Goal: Task Accomplishment & Management: Complete application form

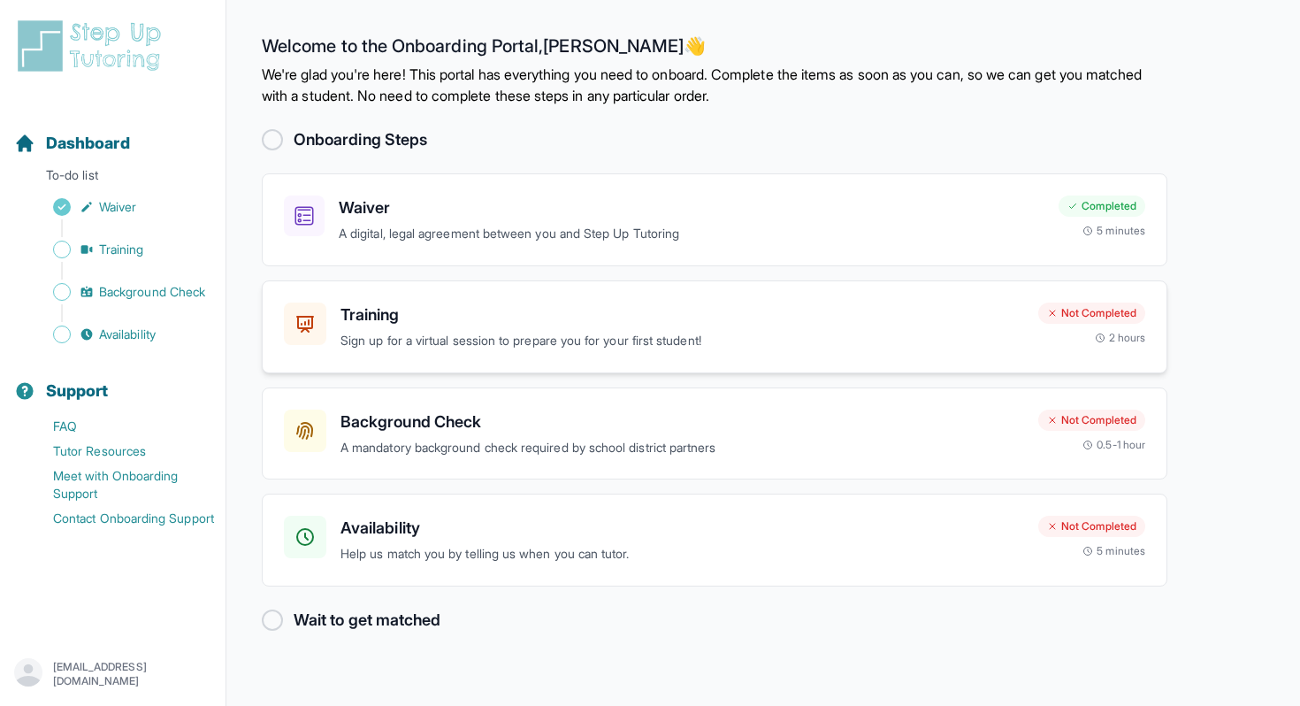
click at [520, 315] on h3 "Training" at bounding box center [682, 314] width 684 height 25
click at [438, 331] on p "Sign up for a virtual session to prepare you for your first student!" at bounding box center [682, 341] width 684 height 20
click at [541, 552] on p "Help us match you by telling us when you can tutor." at bounding box center [682, 554] width 684 height 20
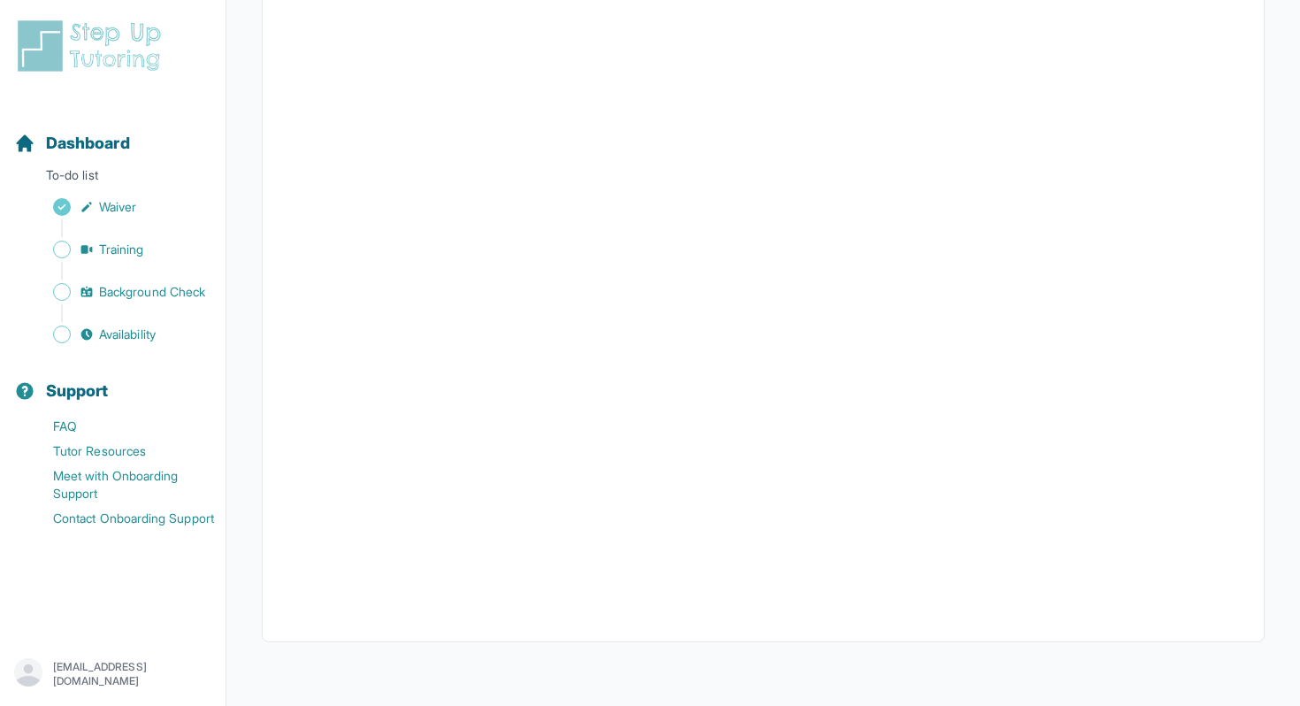
scroll to position [322, 0]
click at [106, 342] on span "Availability" at bounding box center [127, 334] width 57 height 18
click at [84, 173] on p "To-do list" at bounding box center [112, 178] width 211 height 25
click at [72, 144] on span "Dashboard" at bounding box center [88, 143] width 84 height 25
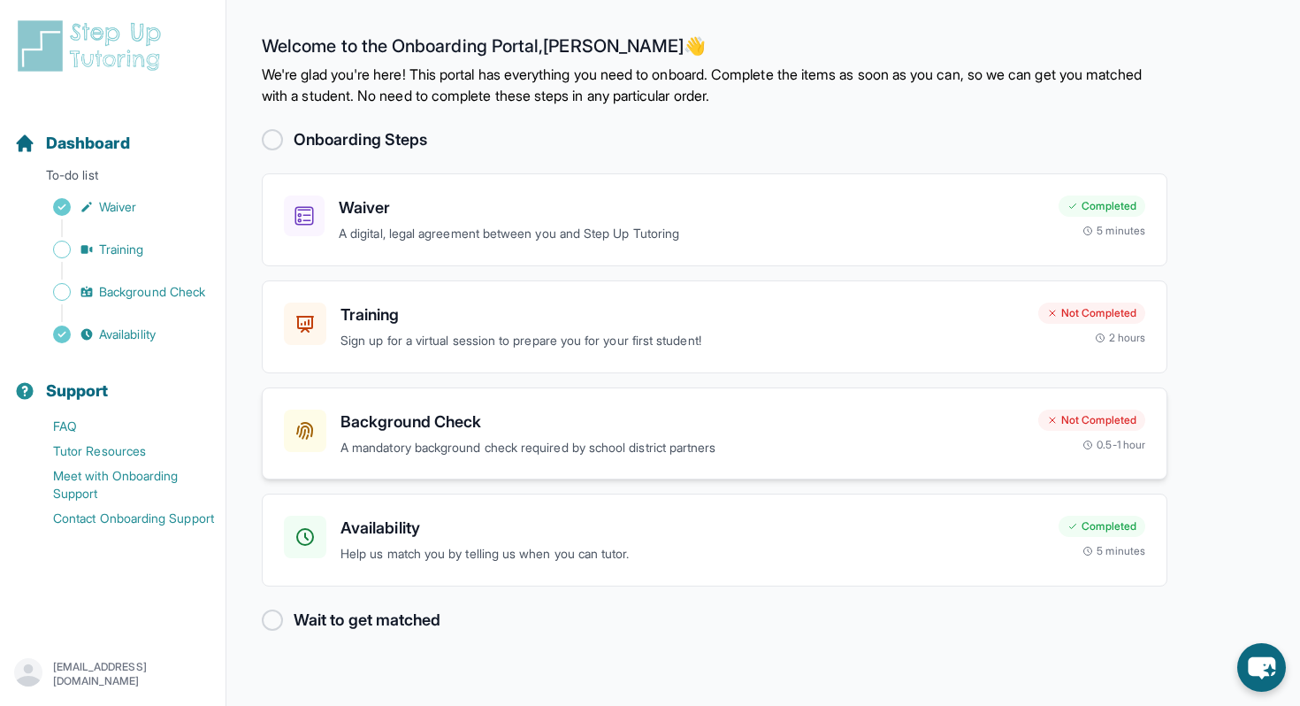
click at [570, 426] on h3 "Background Check" at bounding box center [682, 421] width 684 height 25
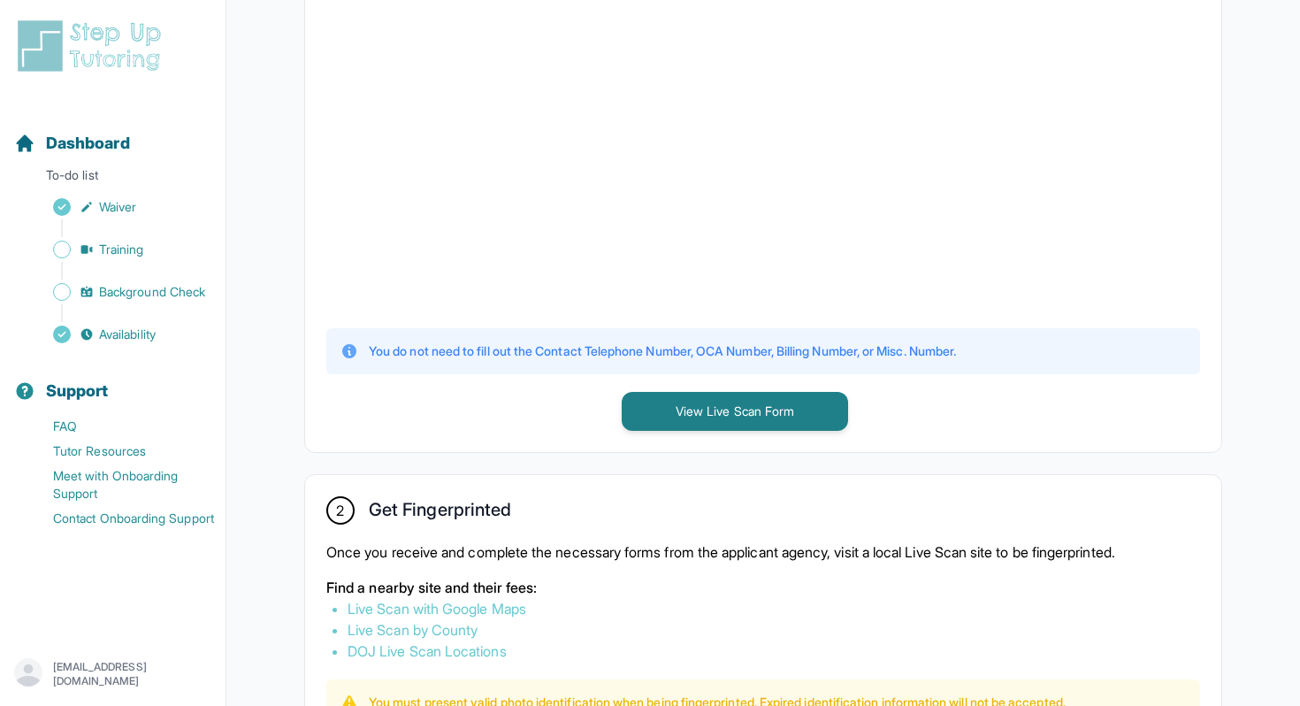
scroll to position [680, 0]
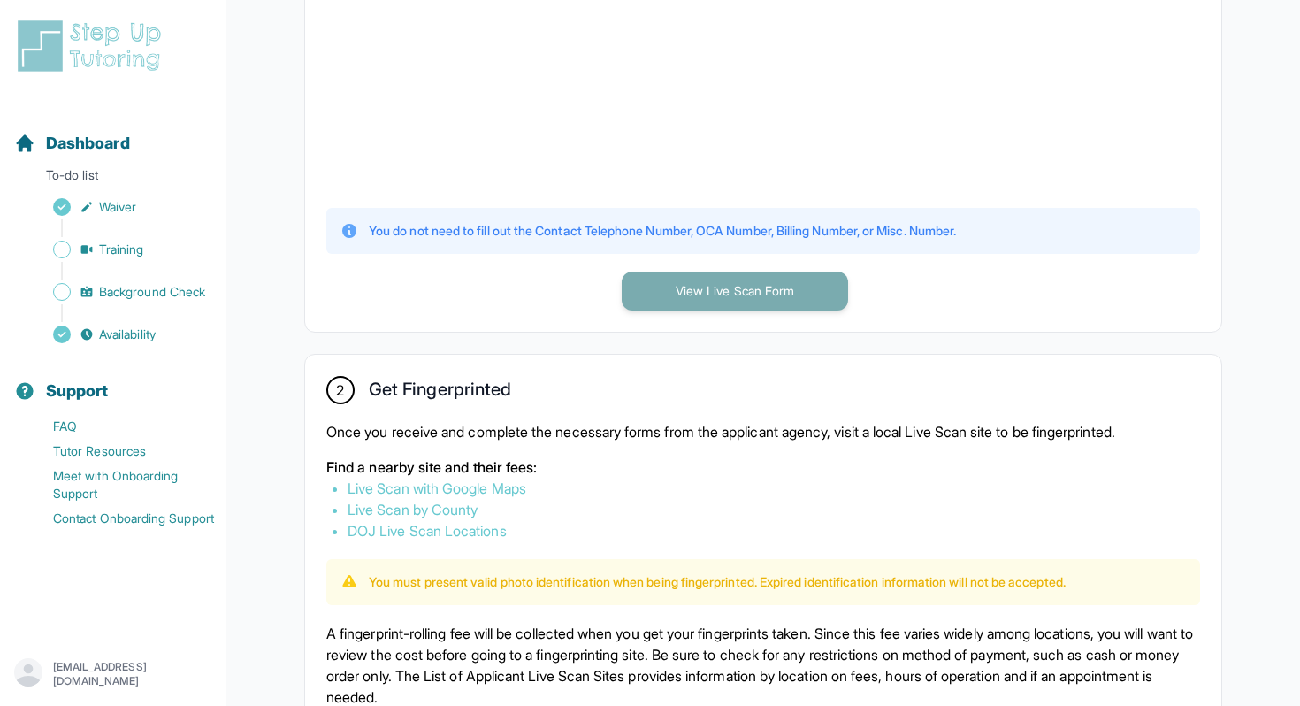
click at [765, 297] on button "View Live Scan Form" at bounding box center [735, 290] width 226 height 39
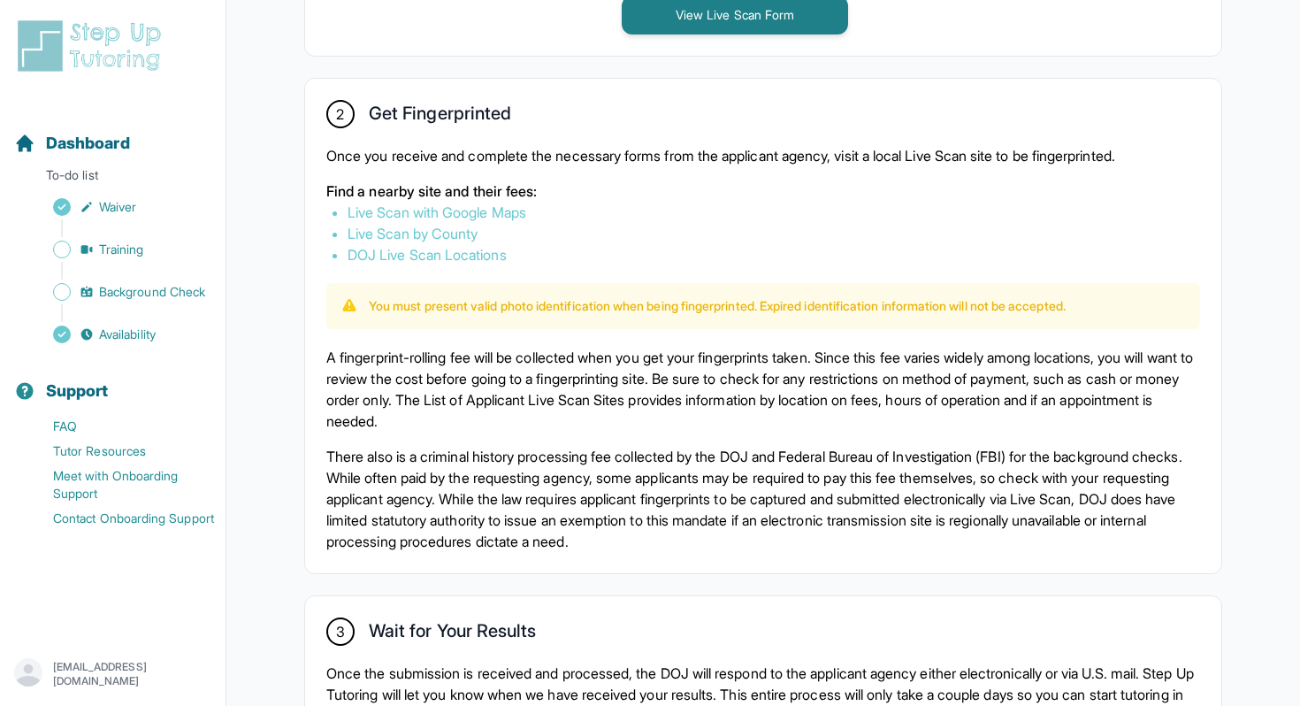
scroll to position [943, 0]
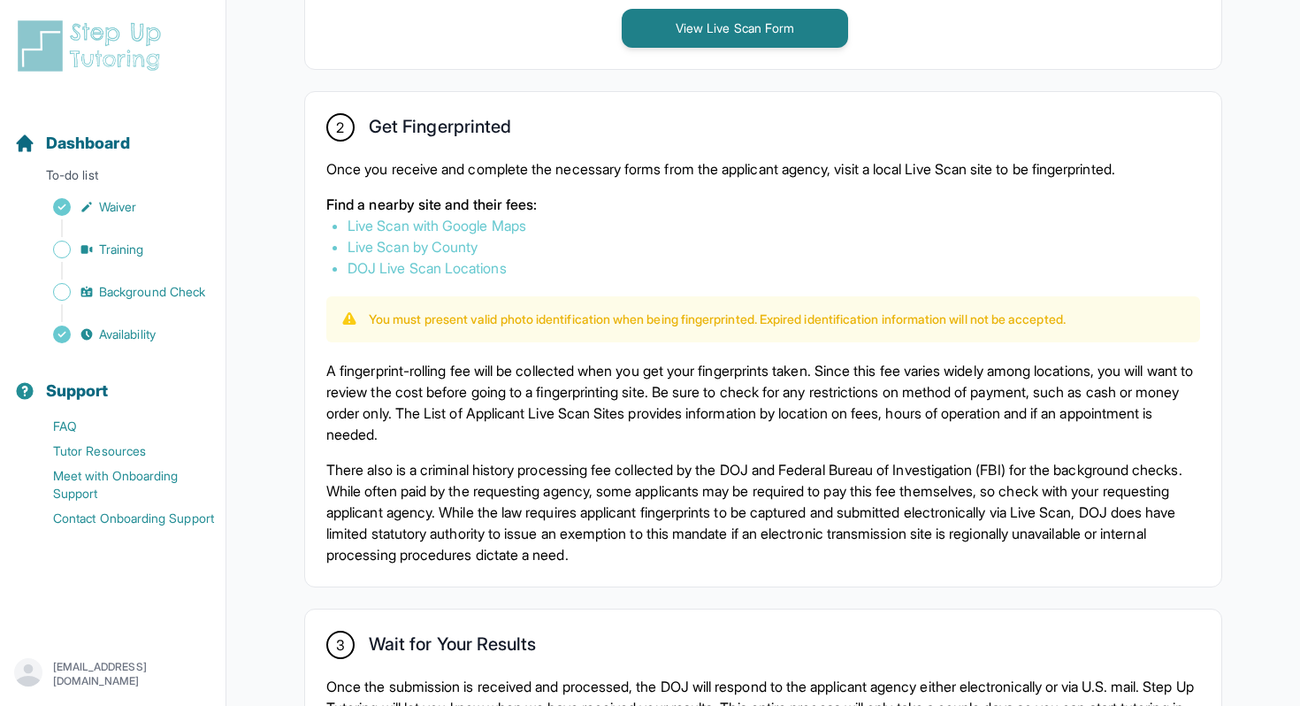
click at [432, 226] on link "Live Scan with Google Maps" at bounding box center [437, 226] width 179 height 18
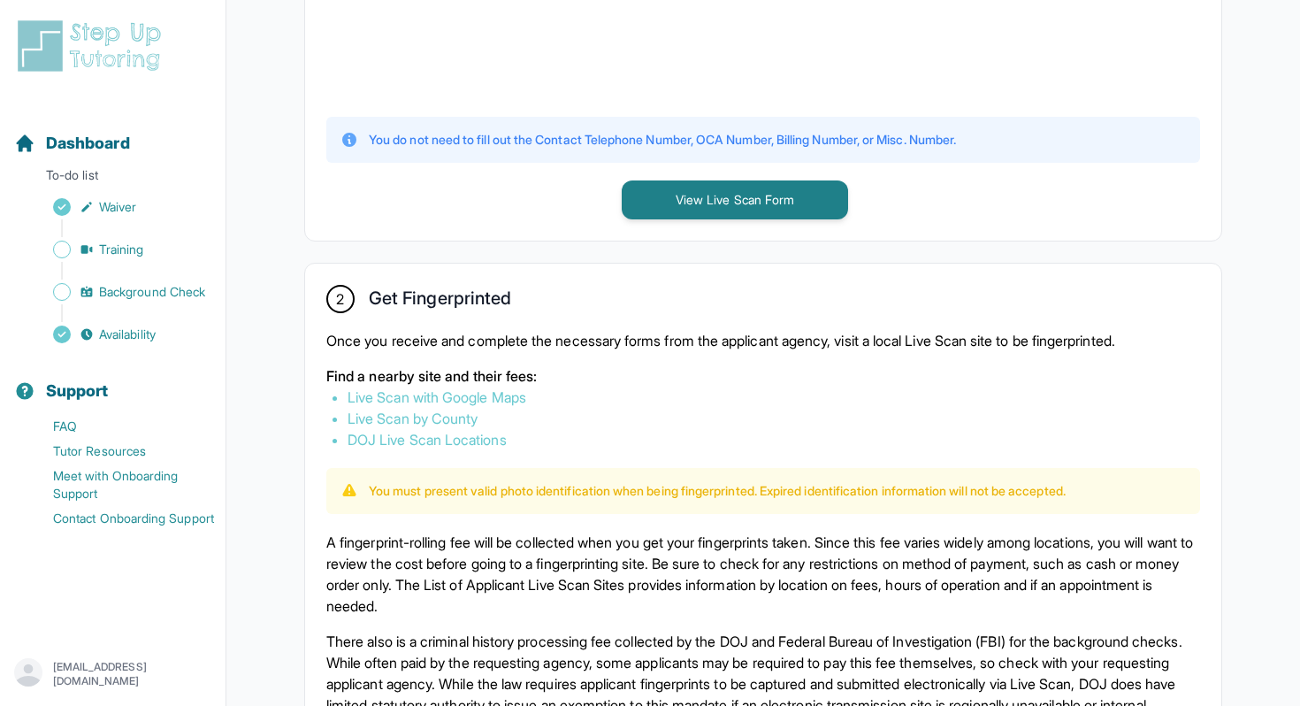
scroll to position [775, 0]
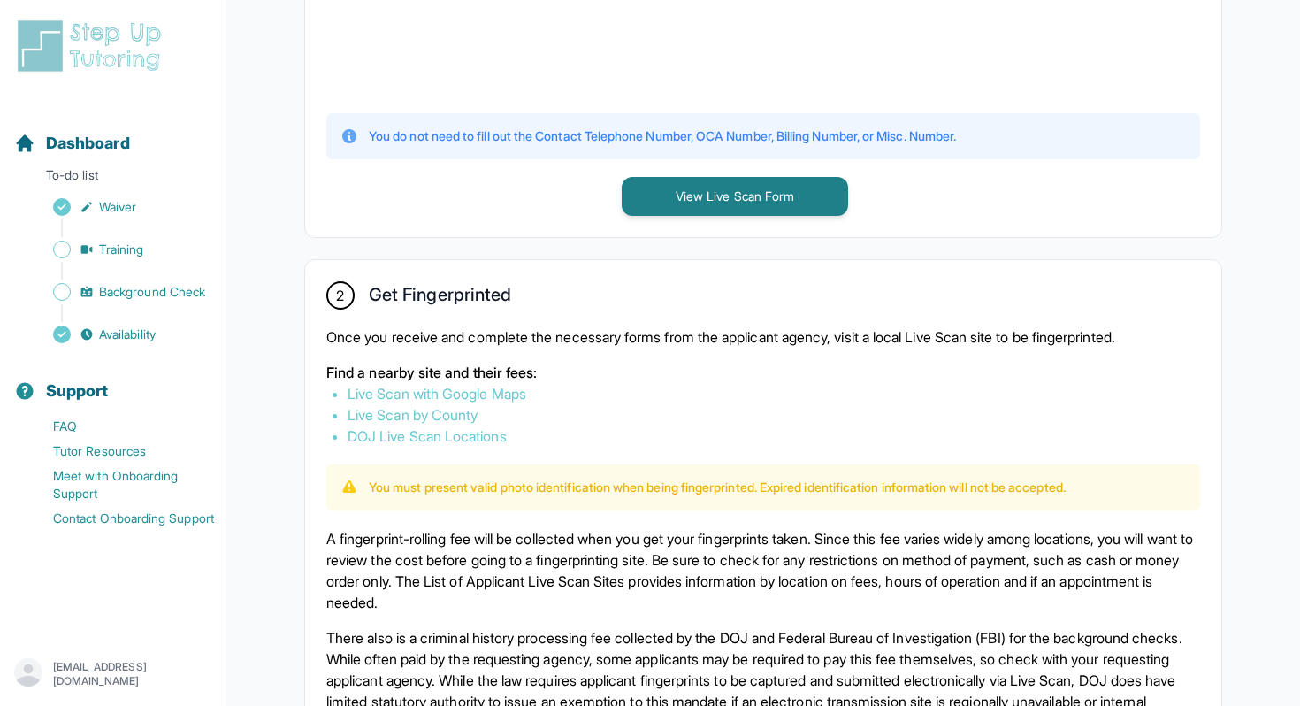
click at [459, 390] on link "Live Scan with Google Maps" at bounding box center [437, 394] width 179 height 18
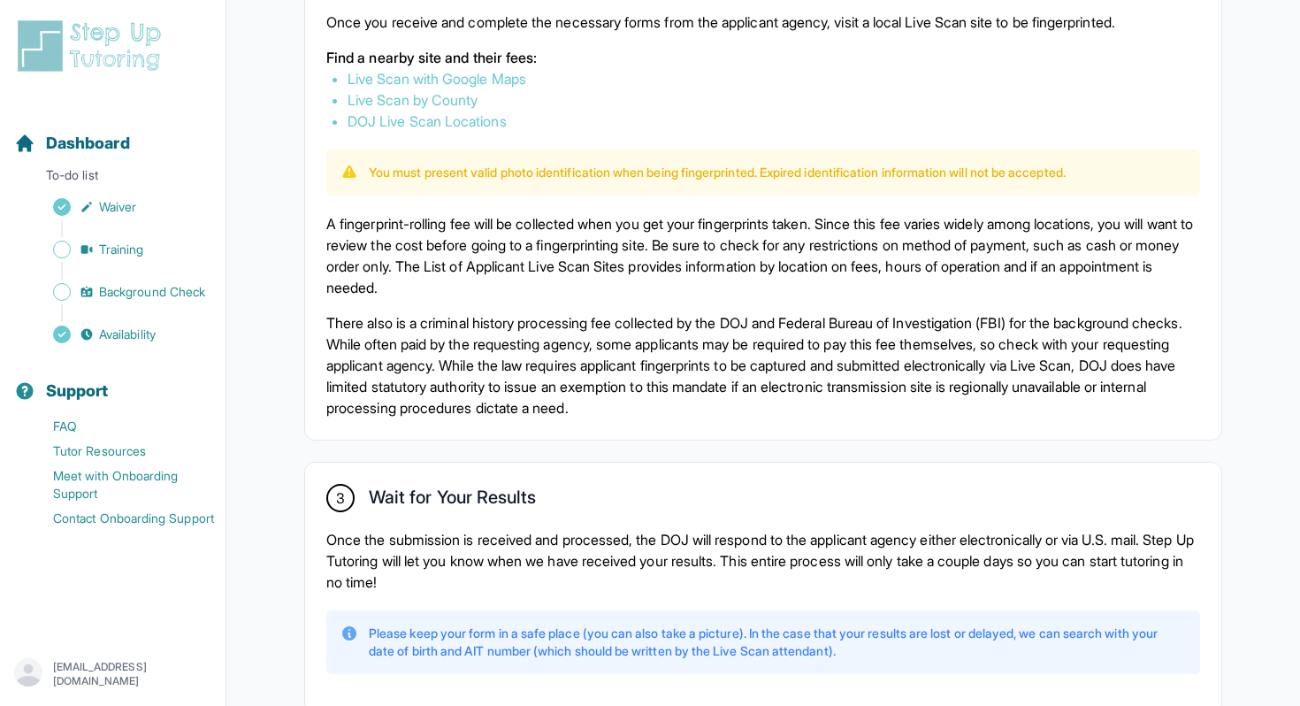
scroll to position [1202, 0]
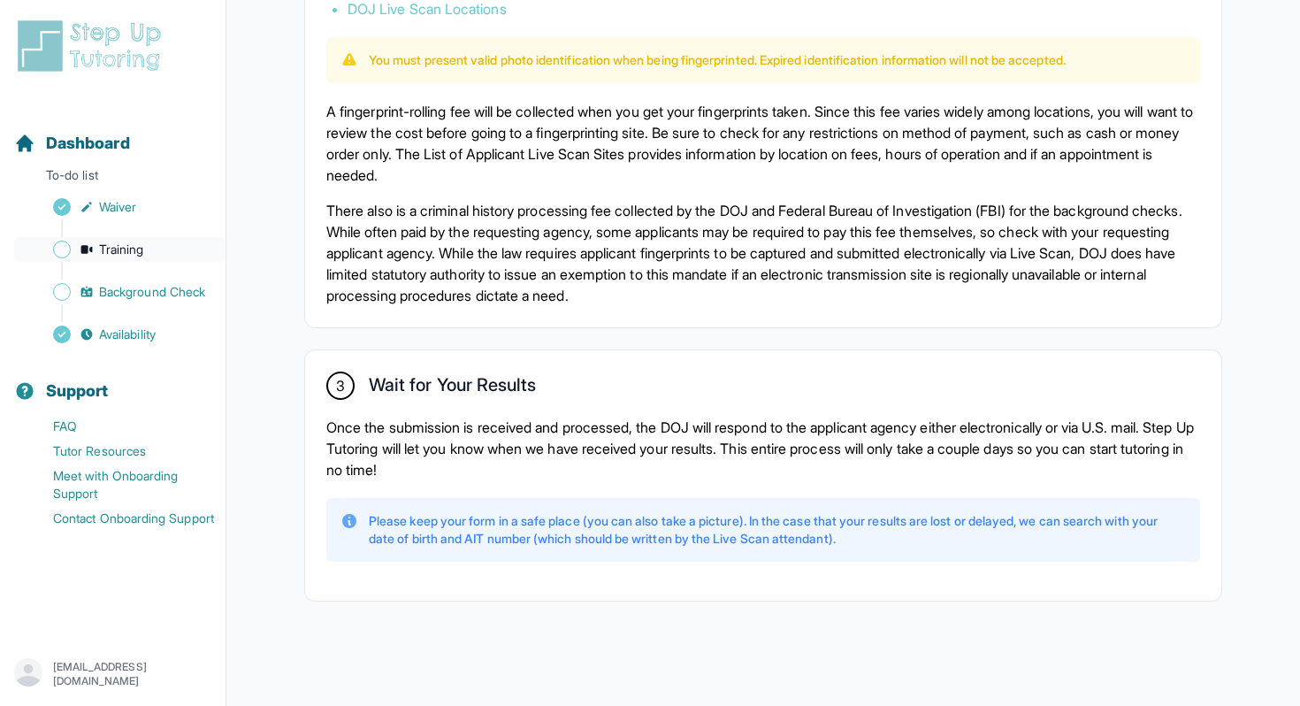
click at [144, 249] on span "Training" at bounding box center [121, 250] width 45 height 18
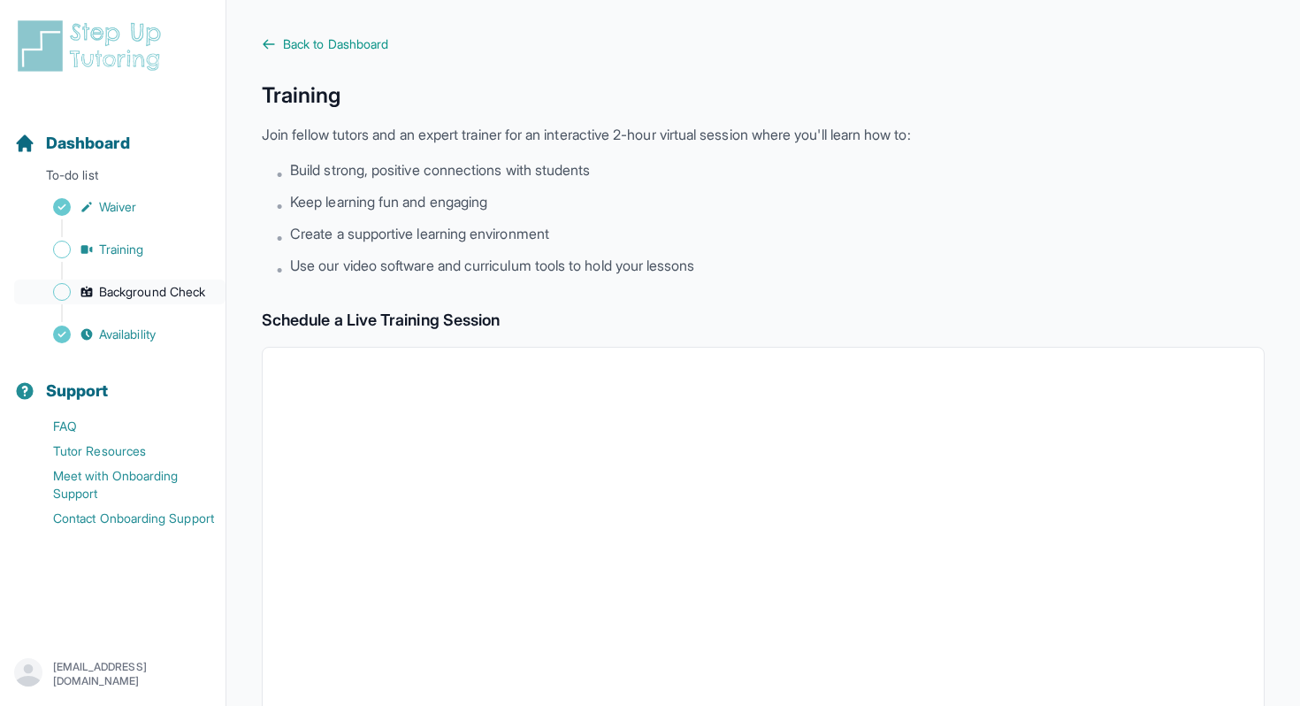
click at [150, 294] on span "Background Check" at bounding box center [152, 292] width 106 height 18
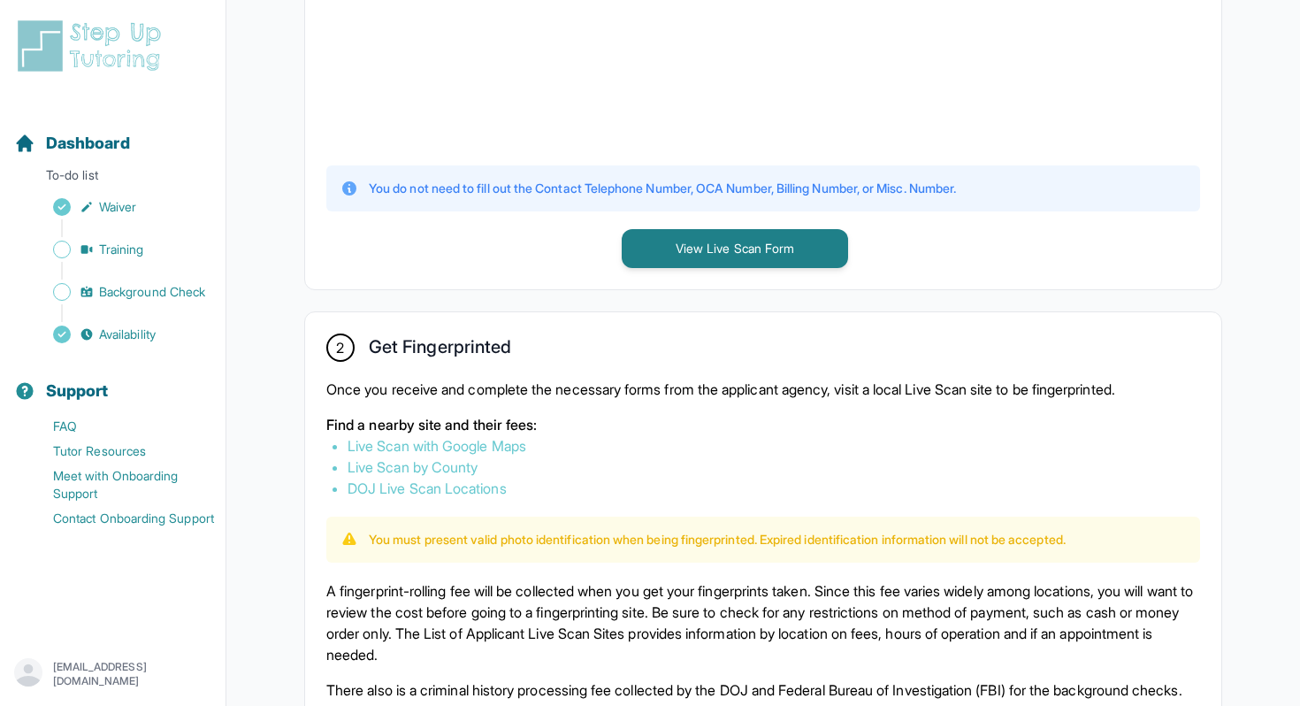
scroll to position [451, 0]
